Goal: Transaction & Acquisition: Purchase product/service

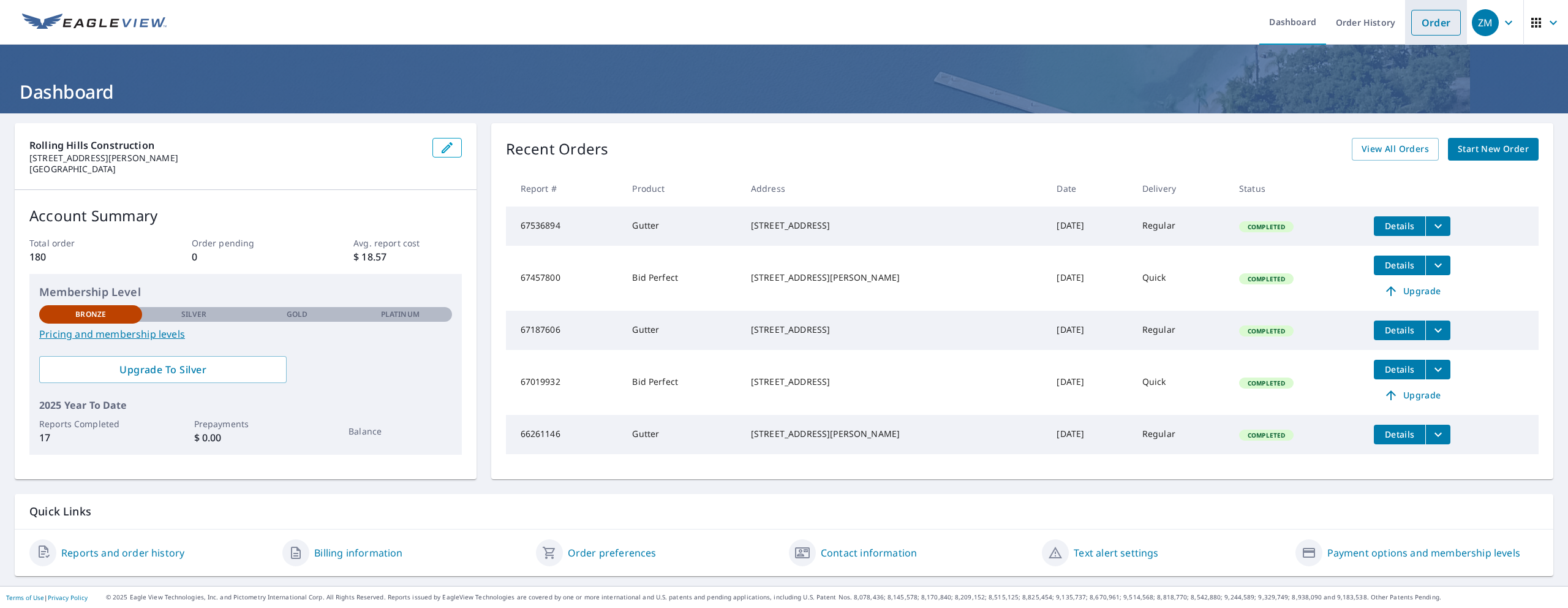
click at [1428, 28] on link "Order" at bounding box center [1436, 22] width 49 height 26
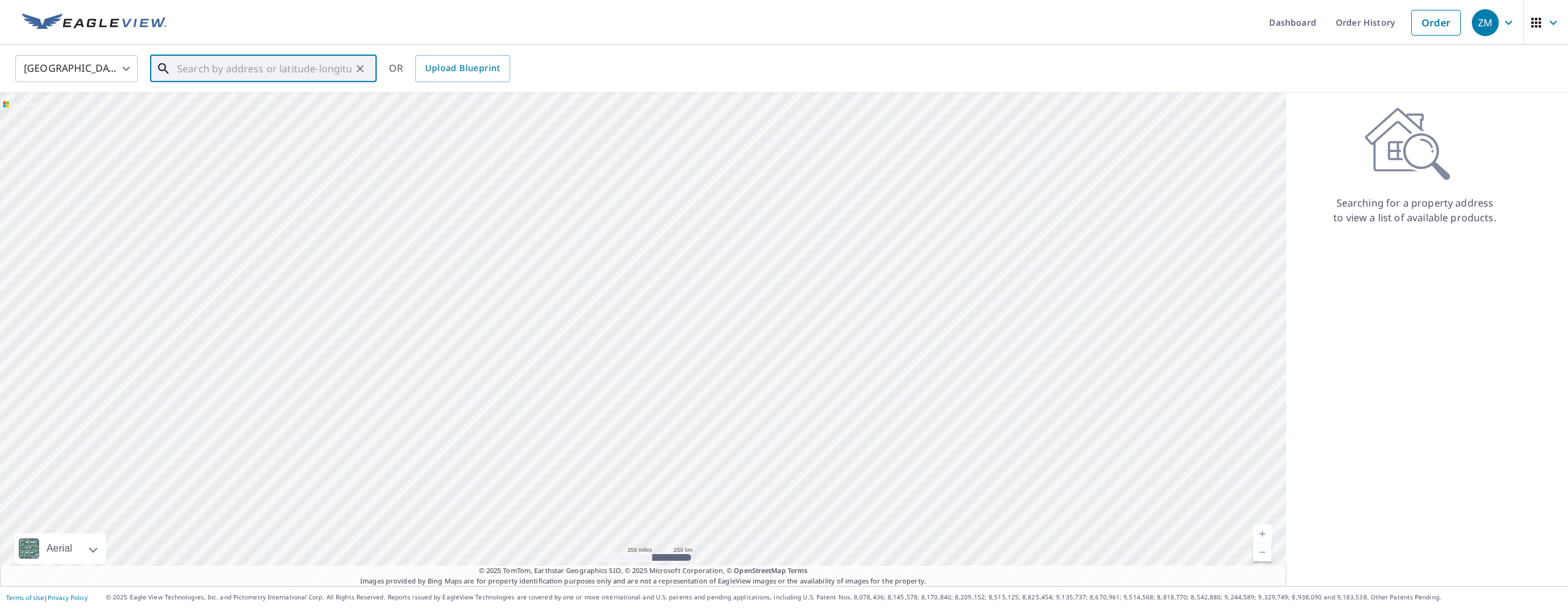
click at [183, 67] on input "text" at bounding box center [264, 68] width 175 height 34
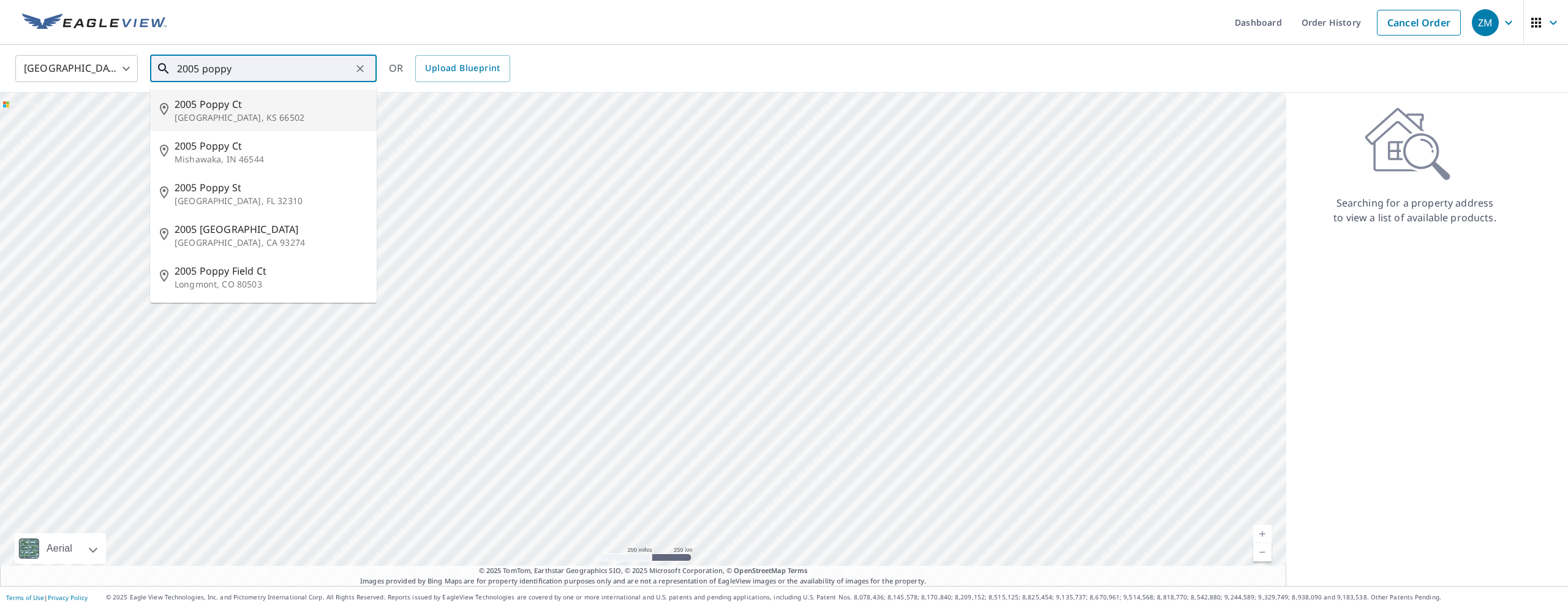
click at [218, 109] on span "2005 Poppy Ct" at bounding box center [271, 104] width 192 height 14
type input "[STREET_ADDRESS]"
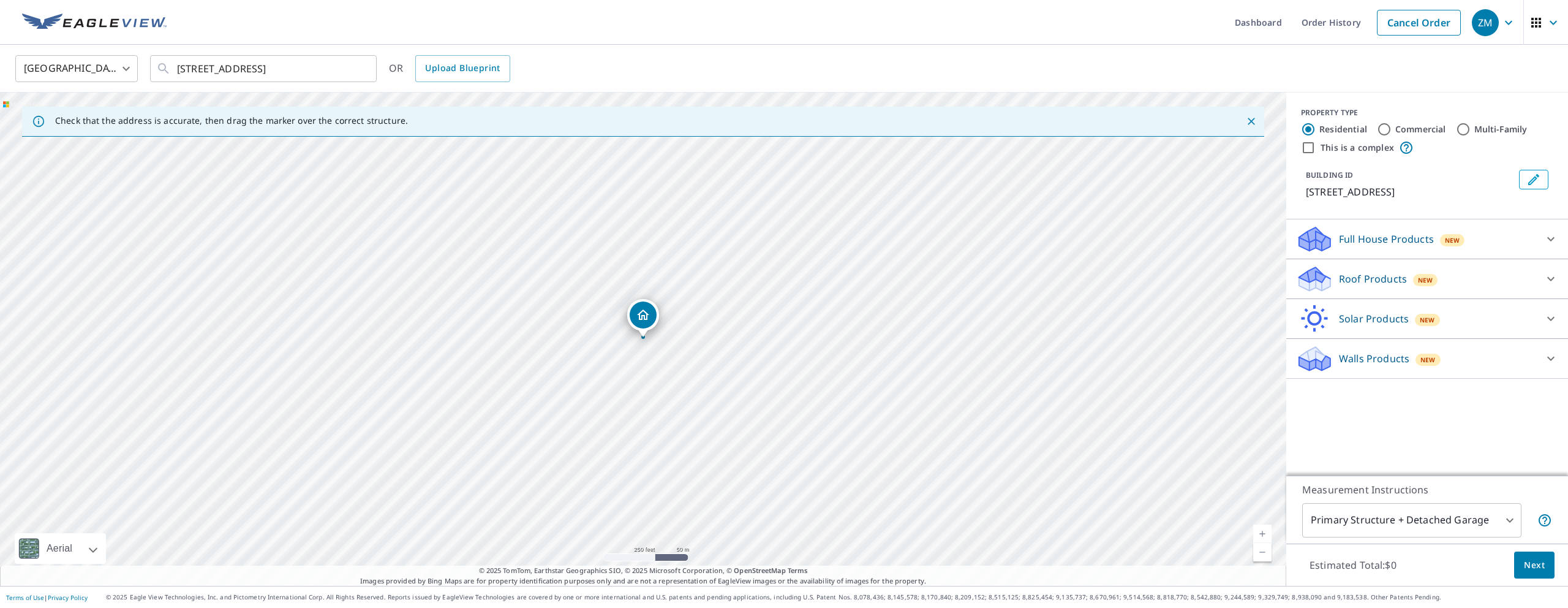
click at [1550, 278] on icon at bounding box center [1551, 278] width 14 height 14
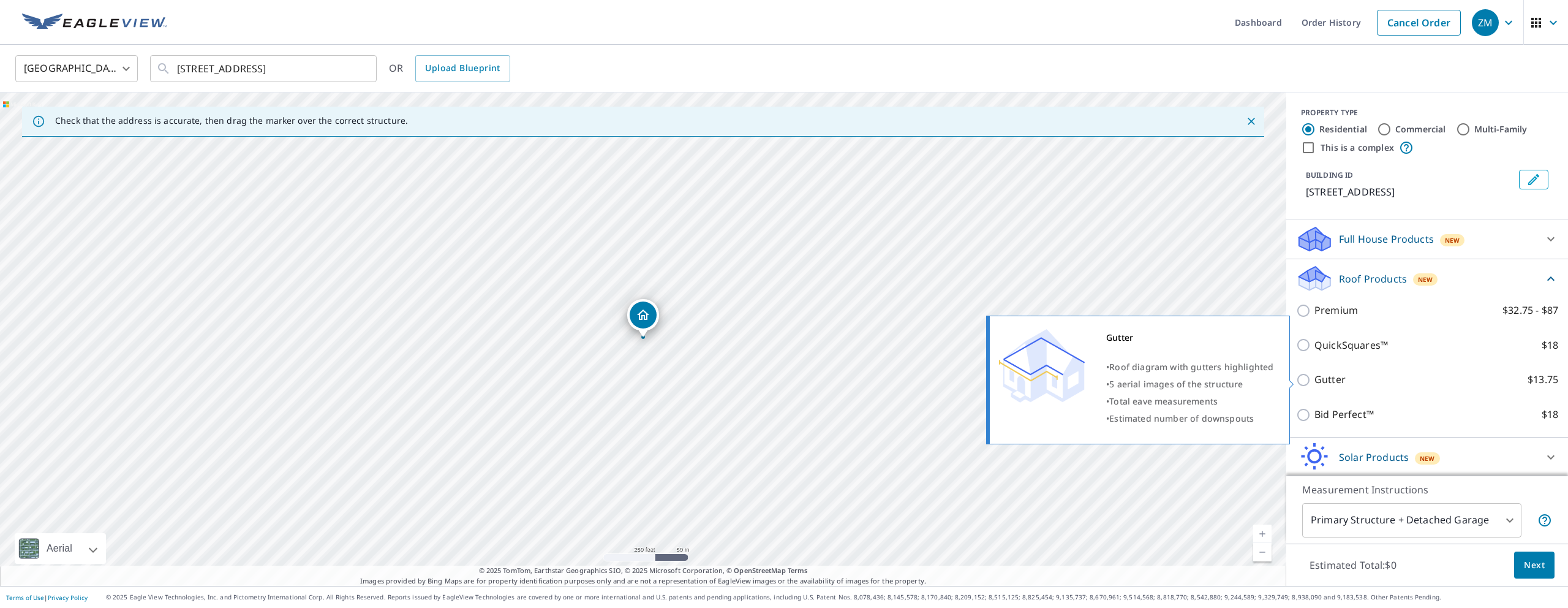
click at [1305, 379] on input "Gutter $13.75" at bounding box center [1305, 380] width 18 height 14
checkbox input "true"
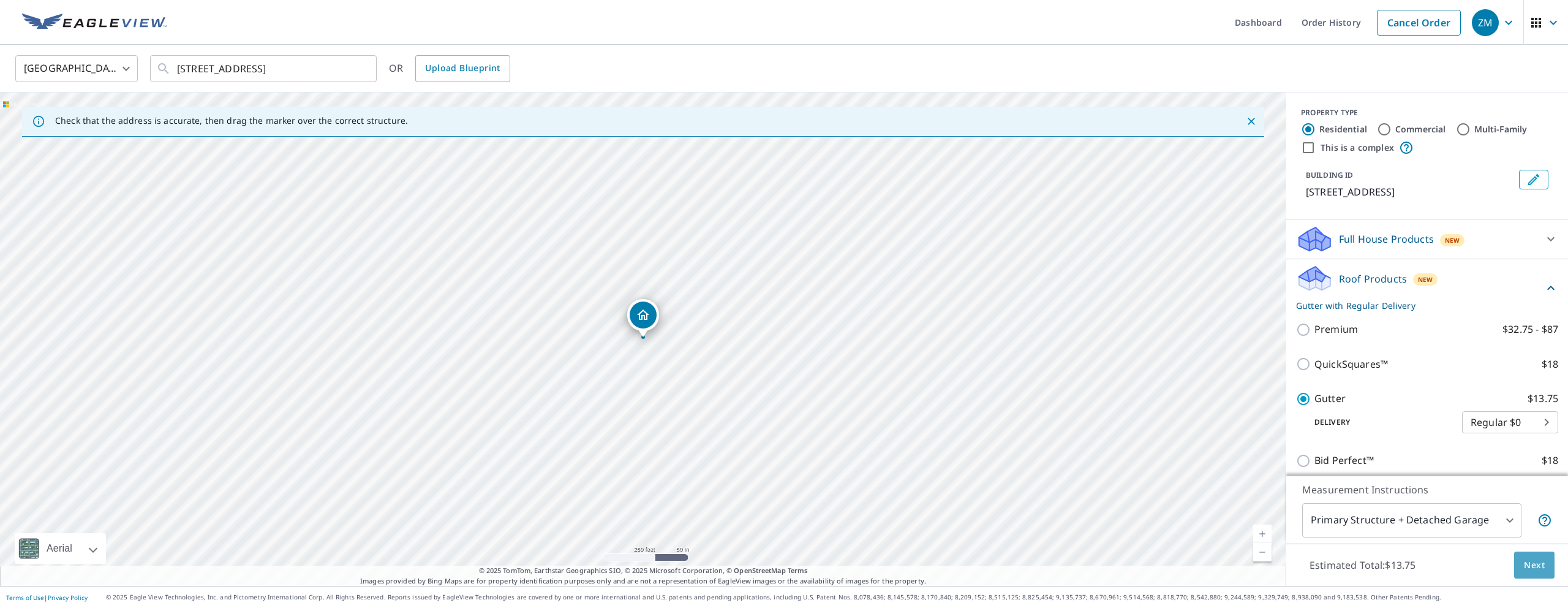
click at [1531, 564] on span "Next" at bounding box center [1534, 565] width 21 height 15
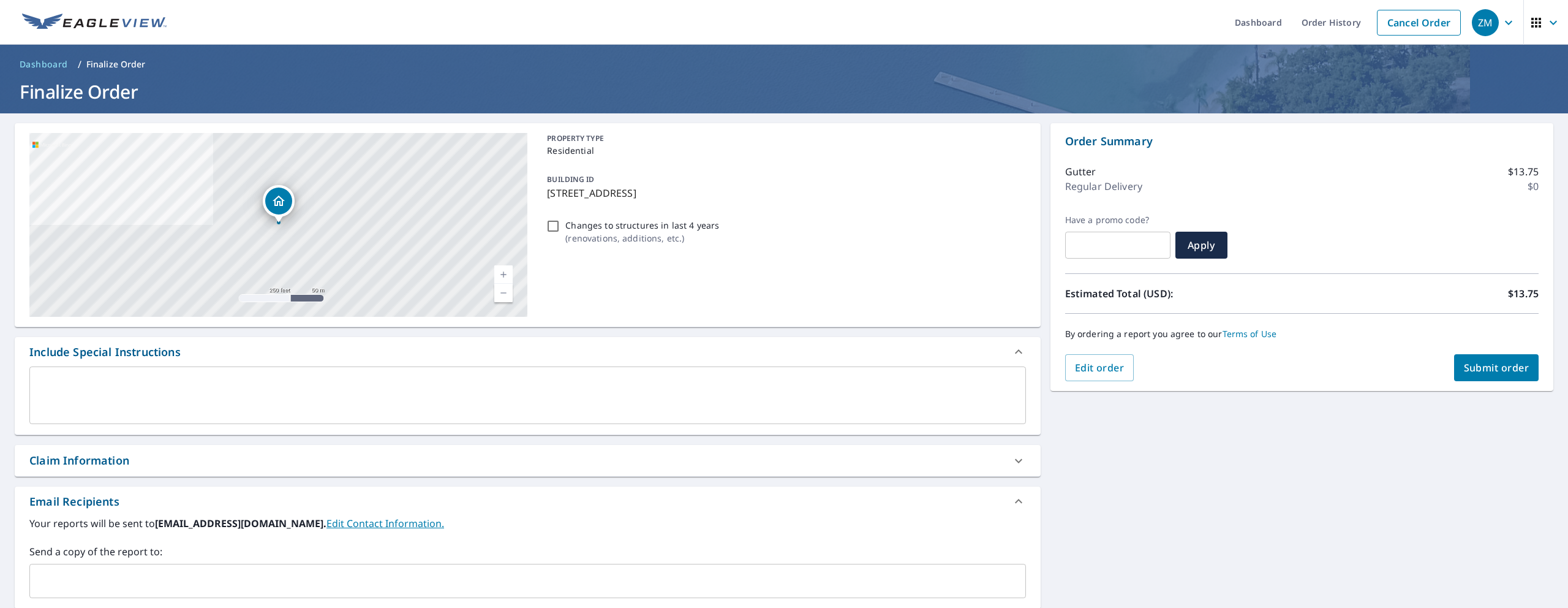
click at [1494, 371] on span "Submit order" at bounding box center [1497, 367] width 65 height 14
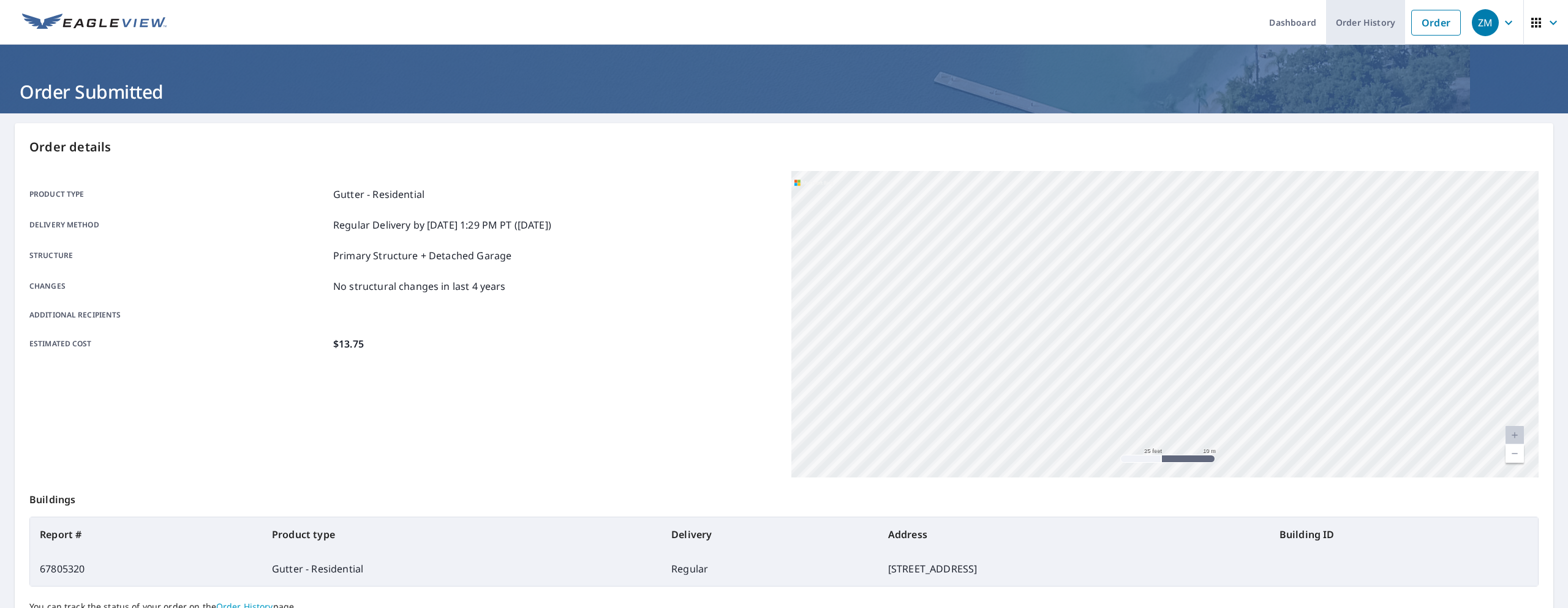
click at [1363, 33] on link "Order History" at bounding box center [1365, 22] width 79 height 45
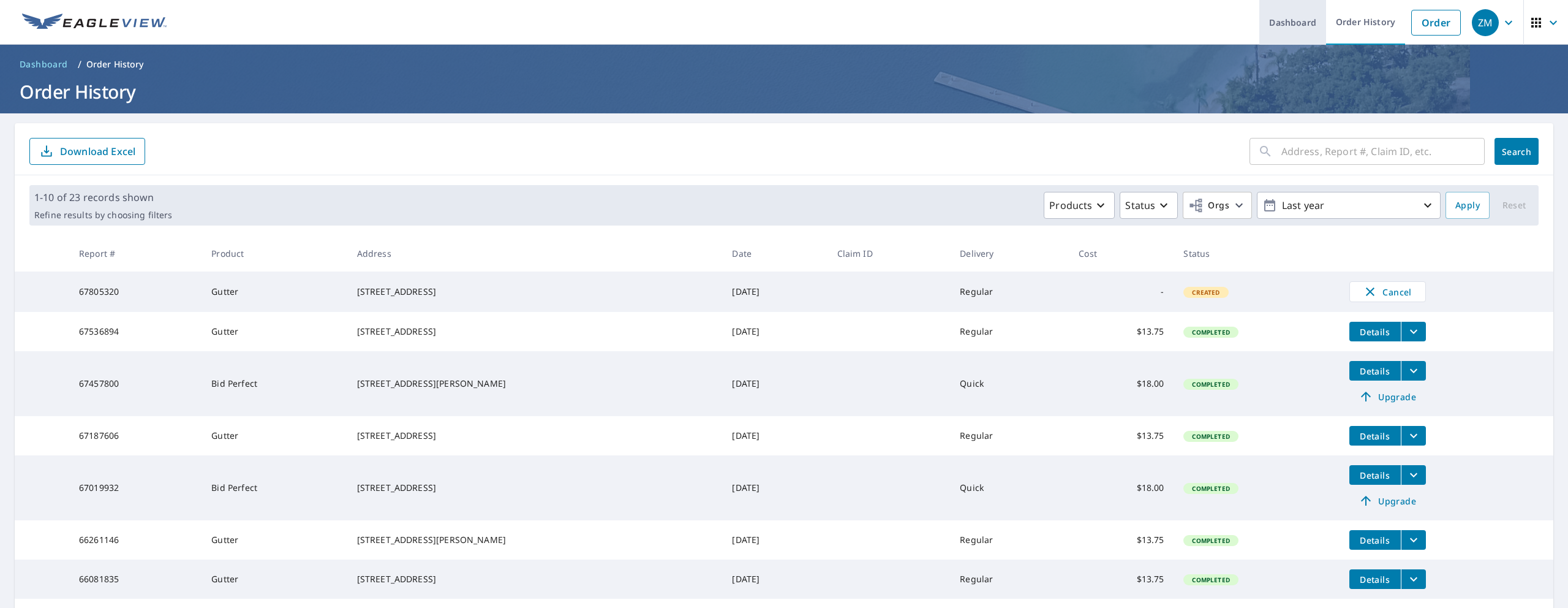
click at [1294, 23] on link "Dashboard" at bounding box center [1294, 22] width 67 height 45
